Goal: Register for event/course

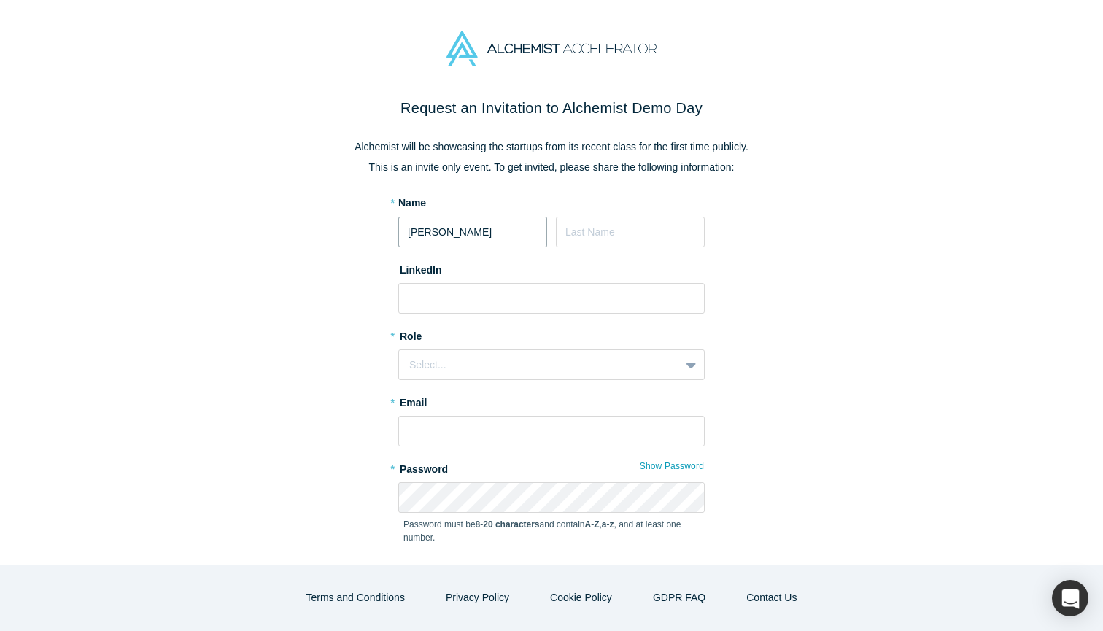
type input "[PERSON_NAME]"
click at [451, 292] on input at bounding box center [551, 298] width 306 height 31
paste input "[DOMAIN_NAME][URL]"
type input "[DOMAIN_NAME][URL]"
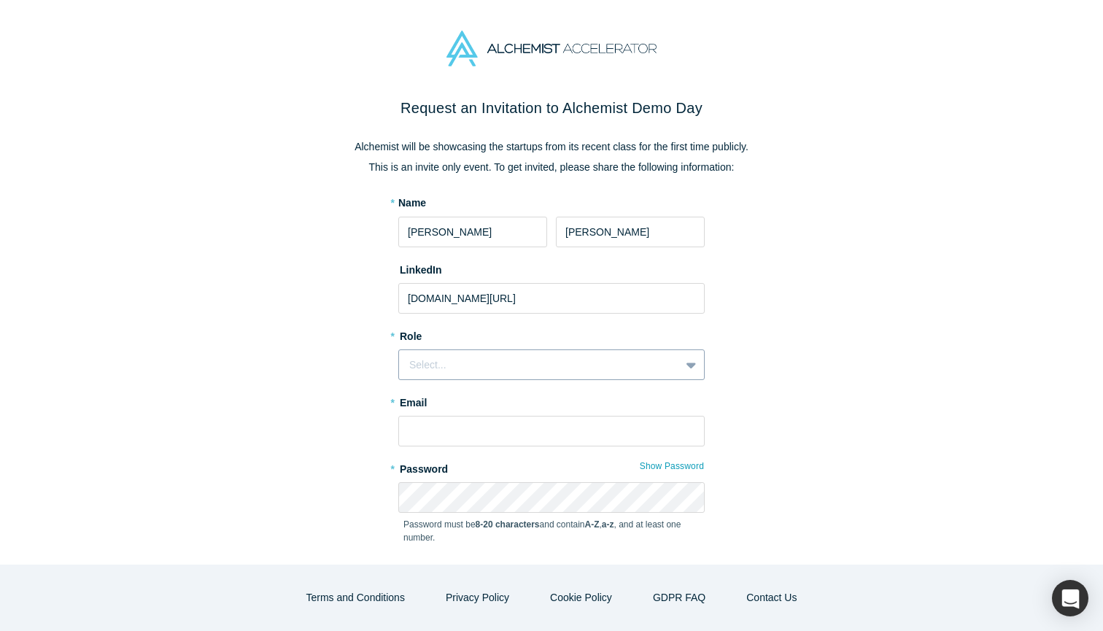
click at [467, 376] on div "Select..." at bounding box center [551, 365] width 306 height 31
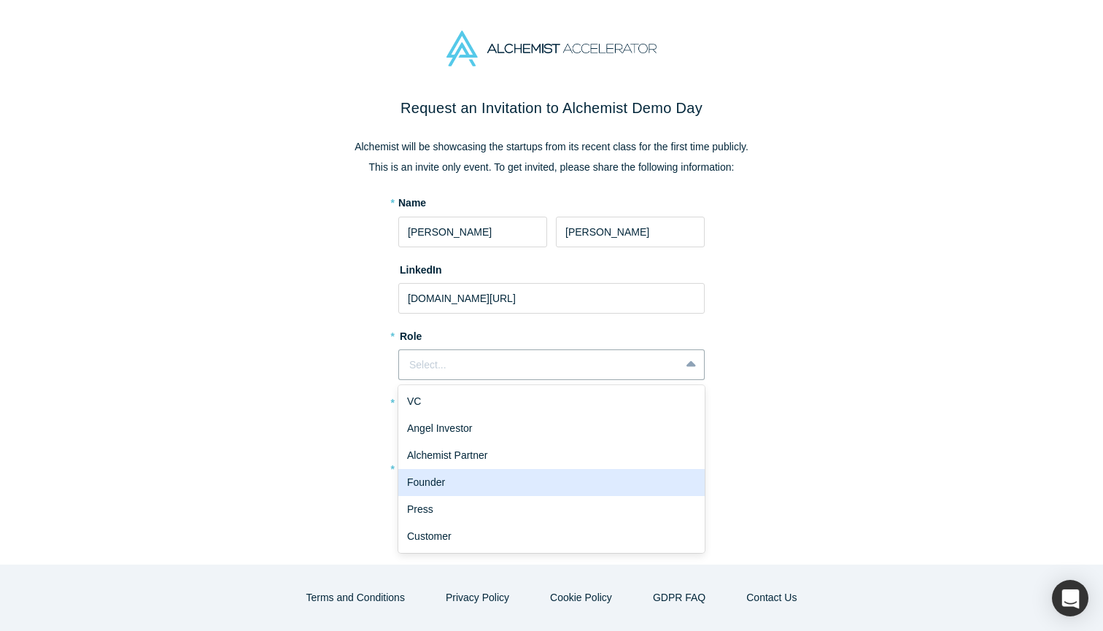
click at [479, 478] on div "Founder" at bounding box center [551, 482] width 306 height 27
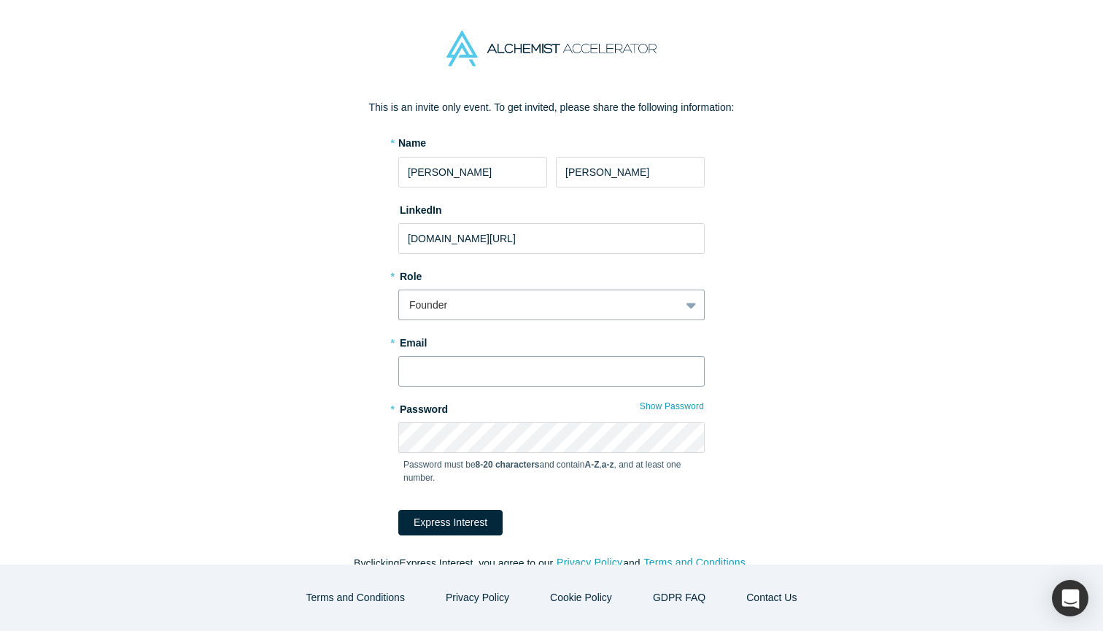
scroll to position [63, 0]
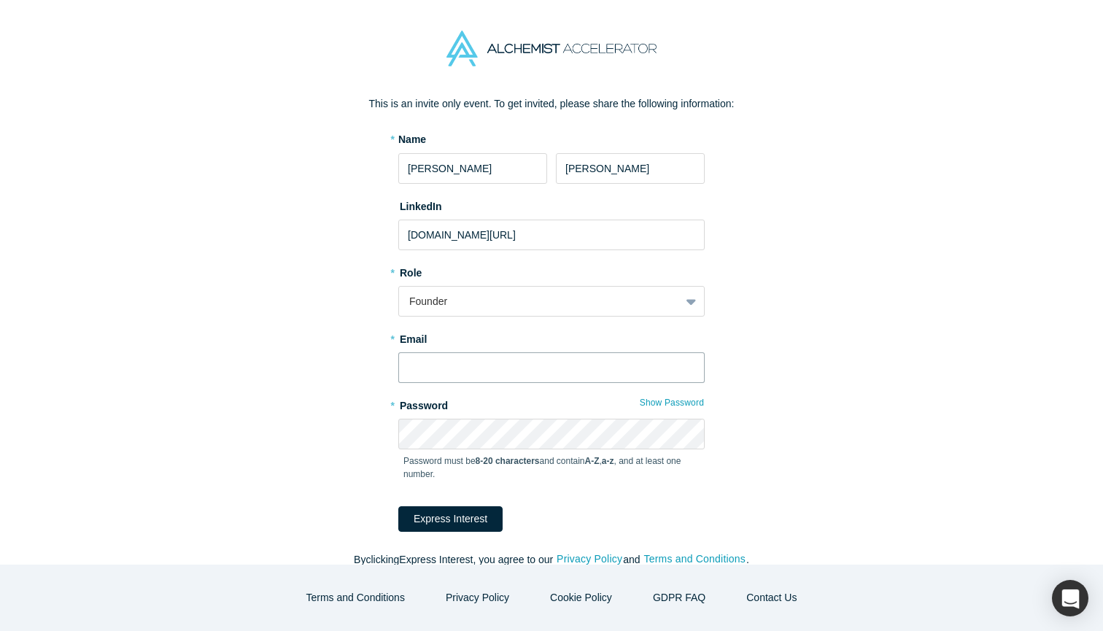
type input "[EMAIL_ADDRESS][DOMAIN_NAME]"
click at [466, 504] on form "* Name [PERSON_NAME] LinkedIn [DOMAIN_NAME][URL] * Role Founder * Email [EMAIL_…" at bounding box center [551, 332] width 306 height 400
click at [463, 516] on button "Express Interest" at bounding box center [450, 519] width 104 height 26
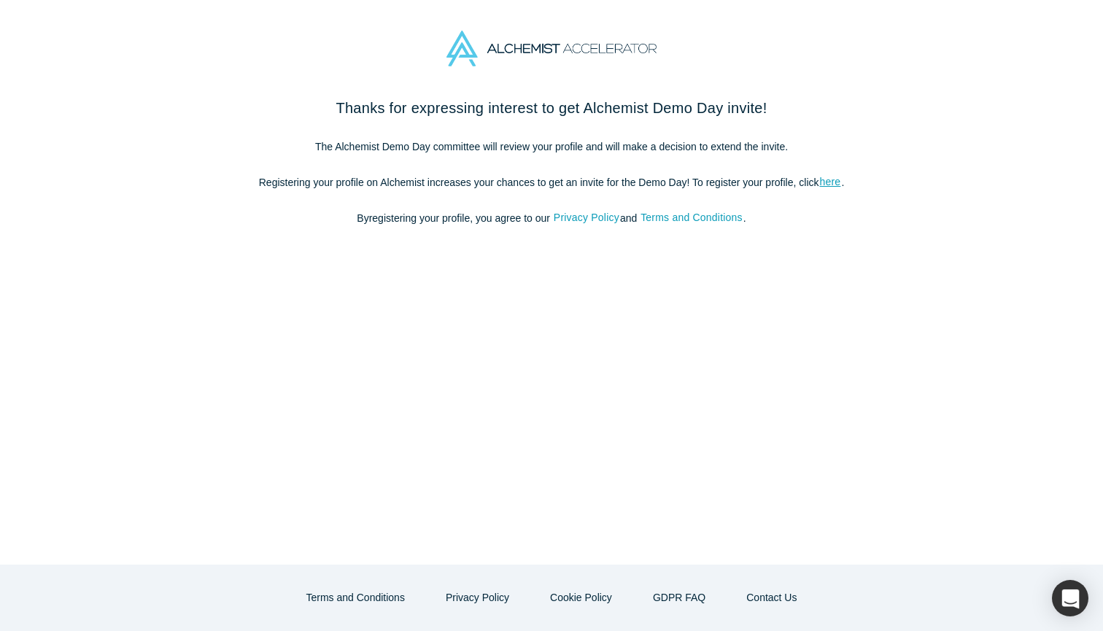
click at [544, 39] on img at bounding box center [552, 49] width 210 height 36
click at [530, 42] on img at bounding box center [552, 49] width 210 height 36
